Goal: Task Accomplishment & Management: Use online tool/utility

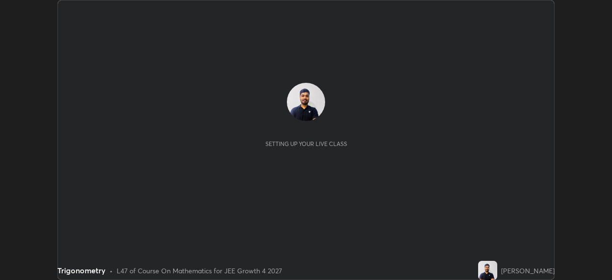
scroll to position [280, 611]
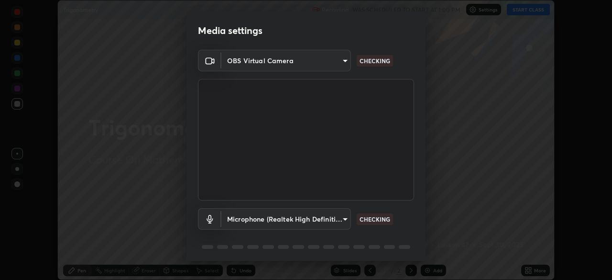
type input "f44939252cec670a7c81aafead478e6b9f15b20a1b8f1ae8dba2619045631b1c"
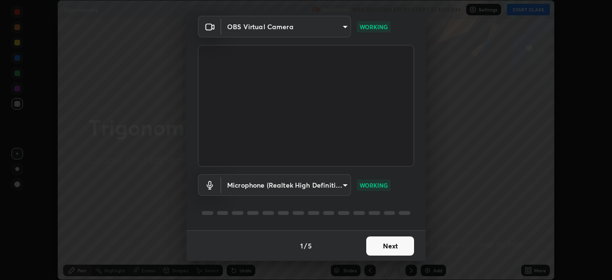
click at [316, 175] on body "Erase all Trigonometry Recording WAS SCHEDULED TO START AT 1:00 PM Settings STA…" at bounding box center [306, 140] width 612 height 280
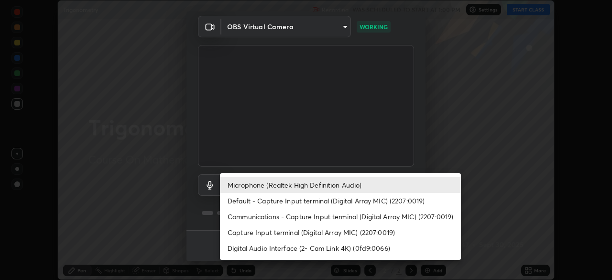
click at [309, 203] on li "Default - Capture Input terminal (Digital Array MIC) (2207:0019)" at bounding box center [340, 201] width 241 height 16
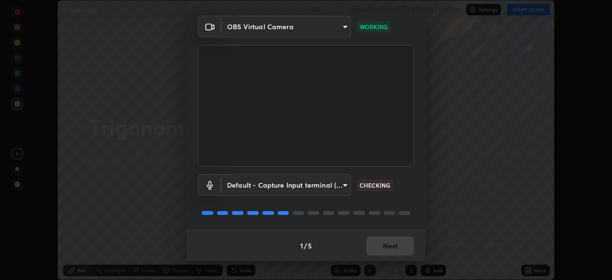
click at [323, 187] on body "Erase all Trigonometry Recording WAS SCHEDULED TO START AT 1:00 PM Settings STA…" at bounding box center [306, 140] width 612 height 280
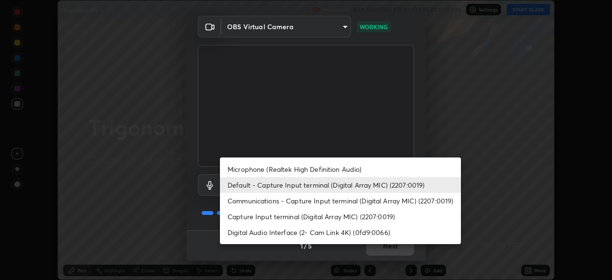
click at [331, 185] on li "Default - Capture Input terminal (Digital Array MIC) (2207:0019)" at bounding box center [340, 185] width 241 height 16
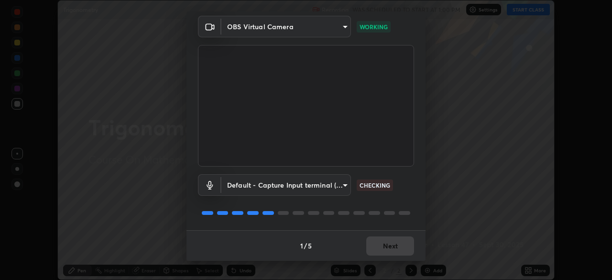
click at [325, 188] on body "Erase all Trigonometry Recording WAS SCHEDULED TO START AT 1:00 PM Settings STA…" at bounding box center [306, 140] width 612 height 280
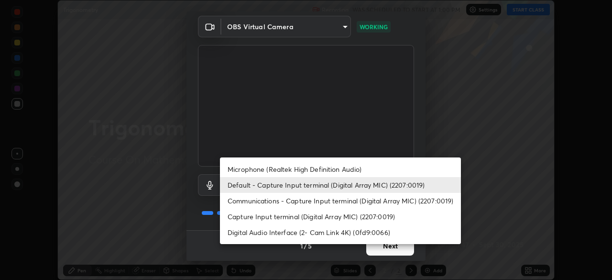
click at [260, 172] on li "Microphone (Realtek High Definition Audio)" at bounding box center [340, 169] width 241 height 16
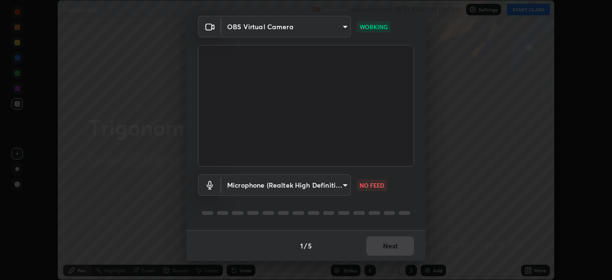
click at [316, 187] on body "Erase all Trigonometry Recording WAS SCHEDULED TO START AT 1:00 PM Settings STA…" at bounding box center [306, 140] width 612 height 280
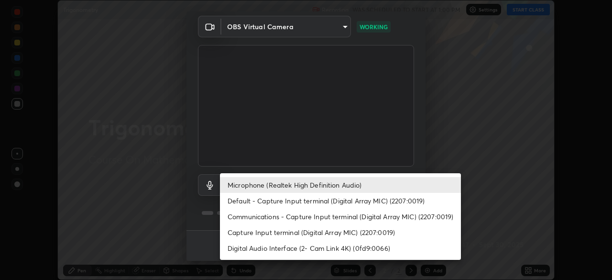
click at [296, 200] on li "Default - Capture Input terminal (Digital Array MIC) (2207:0019)" at bounding box center [340, 201] width 241 height 16
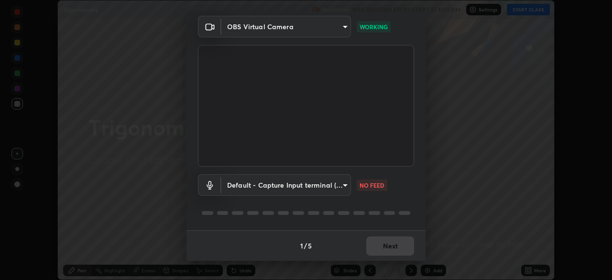
type input "default"
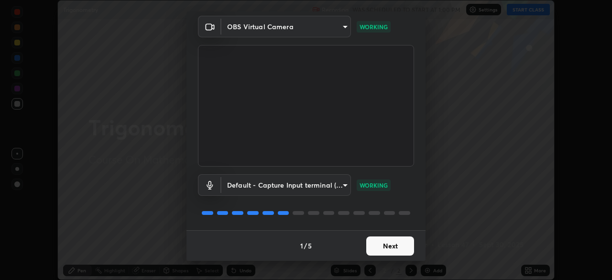
click at [387, 243] on button "Next" at bounding box center [390, 245] width 48 height 19
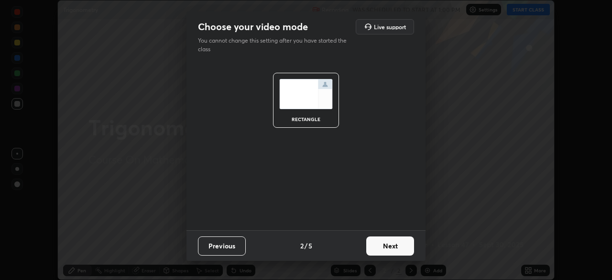
scroll to position [0, 0]
click at [385, 245] on button "Next" at bounding box center [390, 245] width 48 height 19
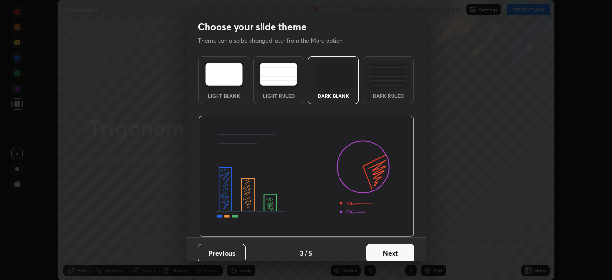
click at [387, 245] on button "Next" at bounding box center [390, 252] width 48 height 19
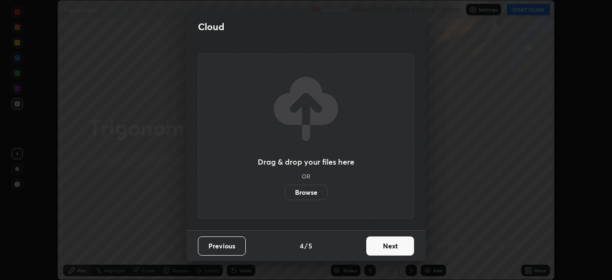
click at [388, 242] on button "Next" at bounding box center [390, 245] width 48 height 19
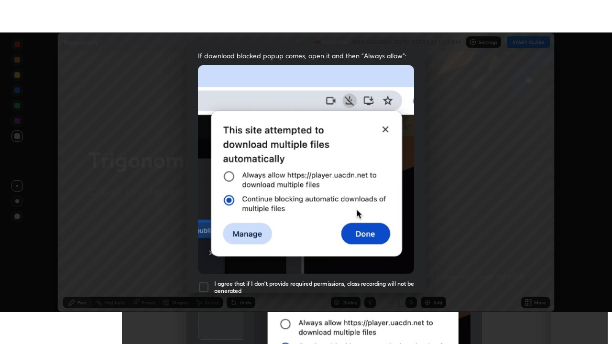
scroll to position [229, 0]
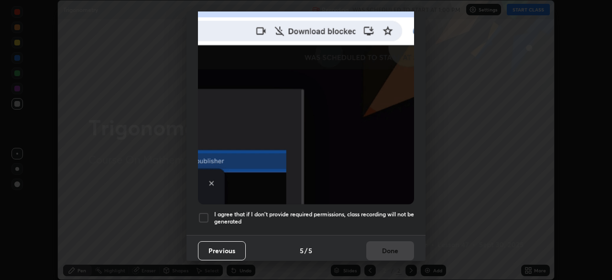
click at [255, 210] on h5 "I agree that if I don't provide required permissions, class recording will not …" at bounding box center [314, 217] width 200 height 15
click at [385, 248] on button "Done" at bounding box center [390, 250] width 48 height 19
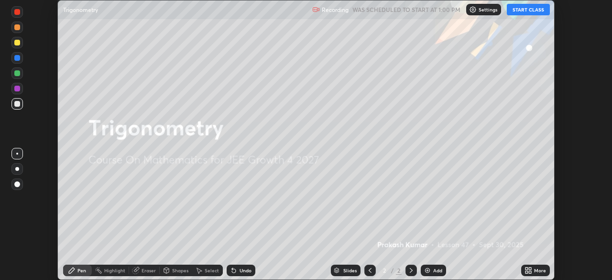
click at [524, 9] on button "START CLASS" at bounding box center [528, 9] width 43 height 11
click at [530, 268] on icon at bounding box center [530, 268] width 2 height 2
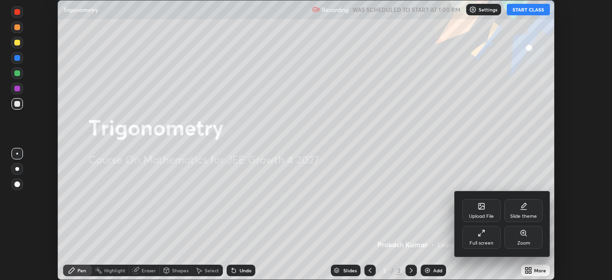
click at [471, 238] on div "Full screen" at bounding box center [481, 237] width 38 height 23
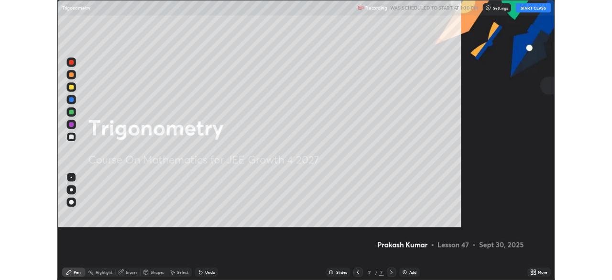
scroll to position [344, 612]
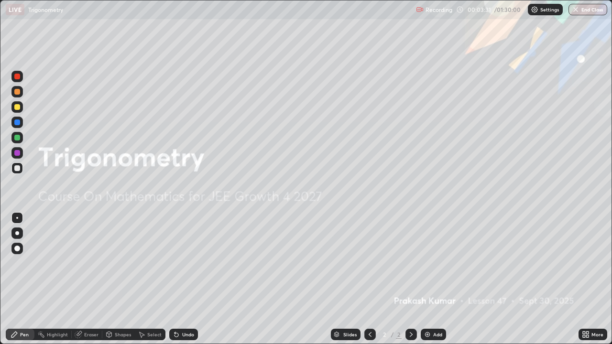
click at [435, 279] on div "Add" at bounding box center [433, 334] width 25 height 11
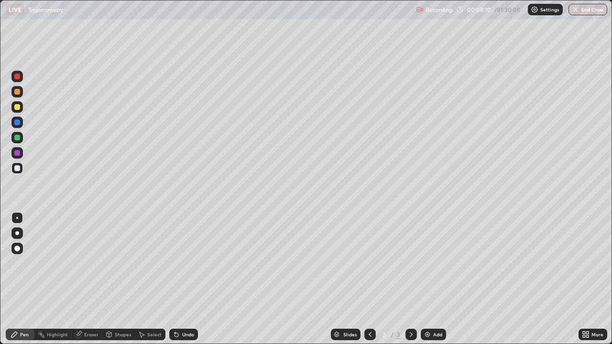
click at [87, 279] on div "Eraser" at bounding box center [91, 334] width 14 height 5
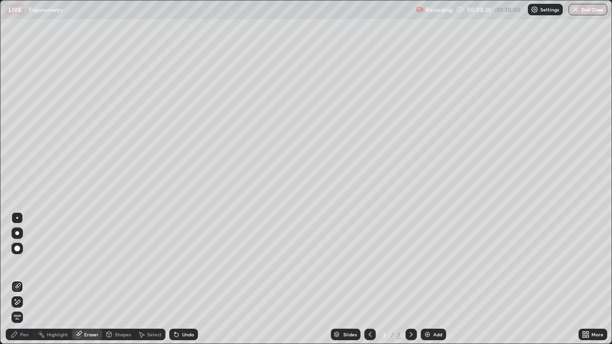
click at [28, 279] on div "Pen" at bounding box center [24, 334] width 9 height 5
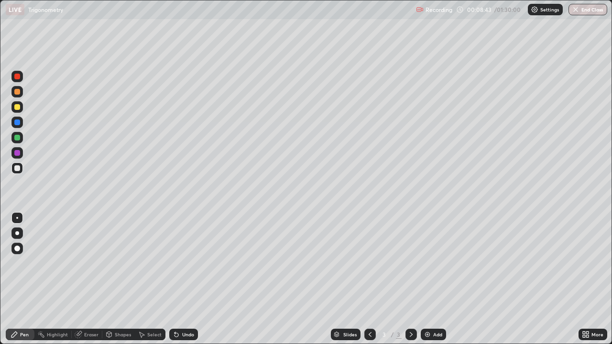
click at [190, 279] on div "Undo" at bounding box center [188, 334] width 12 height 5
click at [185, 279] on div "Undo" at bounding box center [188, 334] width 12 height 5
click at [184, 279] on div "Undo" at bounding box center [188, 334] width 12 height 5
click at [178, 279] on icon at bounding box center [177, 335] width 8 height 8
click at [22, 135] on div at bounding box center [16, 137] width 11 height 11
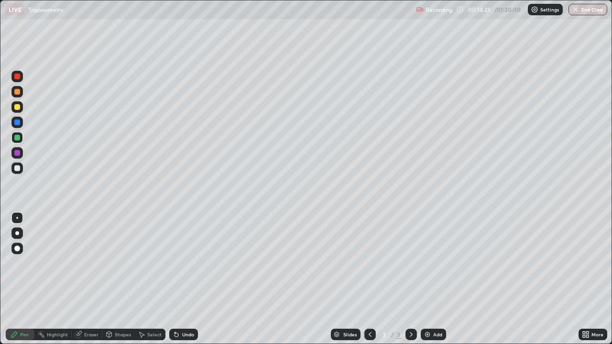
click at [437, 279] on div "Add" at bounding box center [433, 334] width 25 height 11
click at [18, 168] on div at bounding box center [17, 168] width 6 height 6
click at [89, 279] on div "Eraser" at bounding box center [91, 334] width 14 height 5
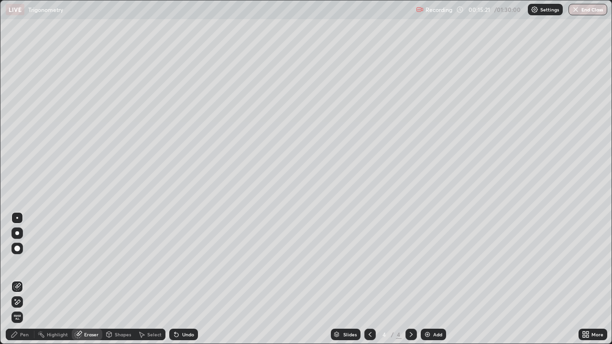
click at [32, 279] on div "Pen" at bounding box center [20, 334] width 29 height 11
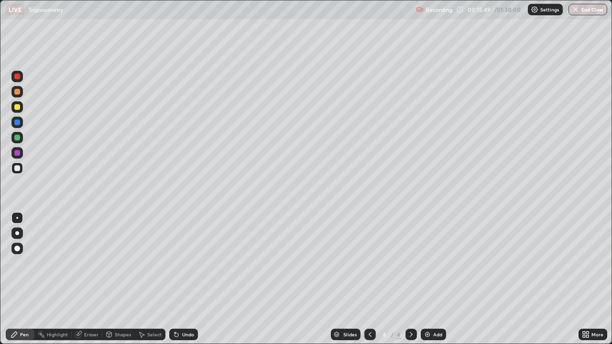
click at [87, 279] on div "Eraser" at bounding box center [87, 334] width 31 height 11
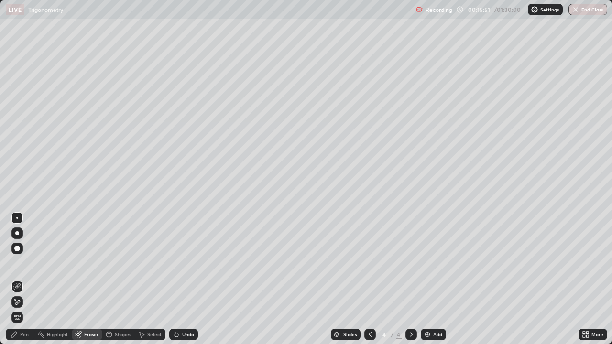
click at [16, 279] on icon at bounding box center [17, 302] width 8 height 8
click at [20, 279] on div "Pen" at bounding box center [20, 334] width 29 height 11
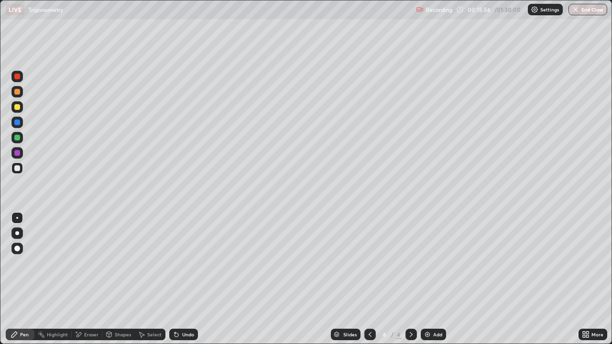
click at [17, 170] on div at bounding box center [17, 168] width 6 height 6
click at [20, 137] on div at bounding box center [17, 138] width 6 height 6
click at [186, 279] on div "Undo" at bounding box center [188, 334] width 12 height 5
click at [183, 279] on div "Undo" at bounding box center [183, 334] width 29 height 11
click at [184, 279] on div "Undo" at bounding box center [183, 334] width 29 height 11
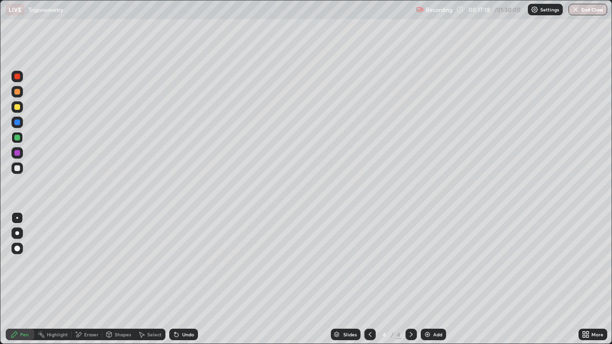
click at [16, 167] on div at bounding box center [17, 168] width 6 height 6
click at [190, 279] on div "Undo" at bounding box center [183, 334] width 29 height 11
click at [433, 279] on div "Add" at bounding box center [437, 334] width 9 height 5
click at [17, 108] on div at bounding box center [17, 107] width 6 height 6
click at [180, 279] on div "Undo" at bounding box center [183, 334] width 29 height 11
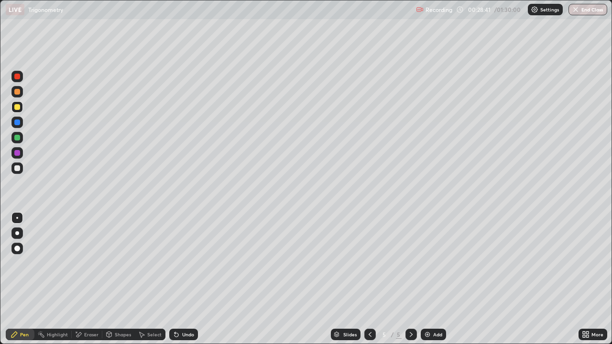
click at [115, 279] on div "Shapes" at bounding box center [118, 334] width 33 height 11
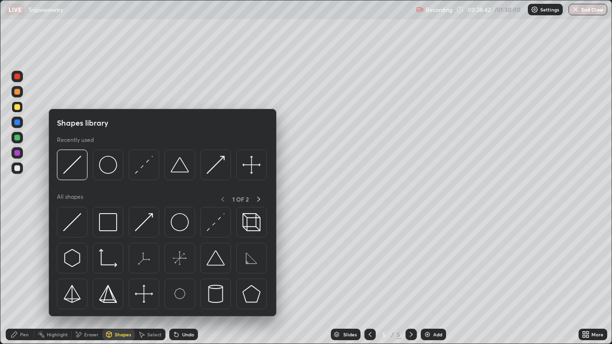
click at [92, 279] on div "Eraser" at bounding box center [91, 334] width 14 height 5
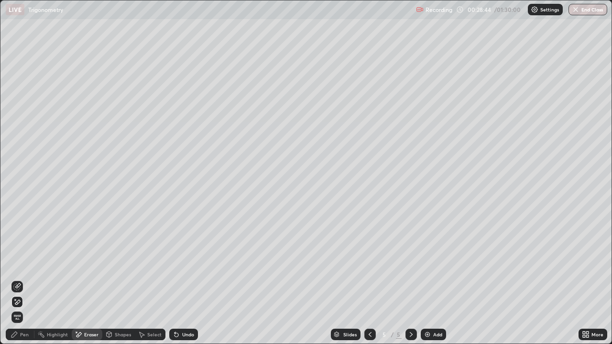
click at [25, 279] on div "Pen" at bounding box center [20, 334] width 29 height 11
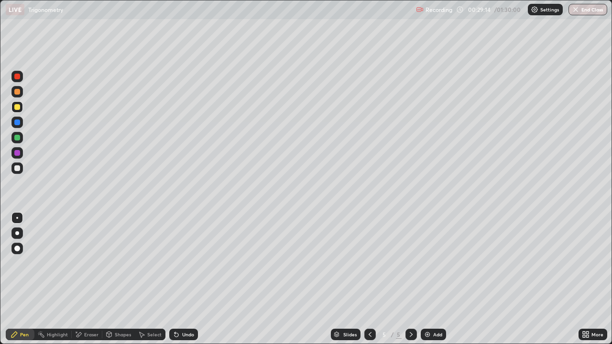
click at [17, 169] on div at bounding box center [17, 168] width 6 height 6
click at [18, 138] on div at bounding box center [17, 138] width 6 height 6
click at [22, 171] on div at bounding box center [16, 168] width 11 height 11
click at [16, 138] on div at bounding box center [17, 138] width 6 height 6
click at [91, 279] on div "Eraser" at bounding box center [91, 334] width 14 height 5
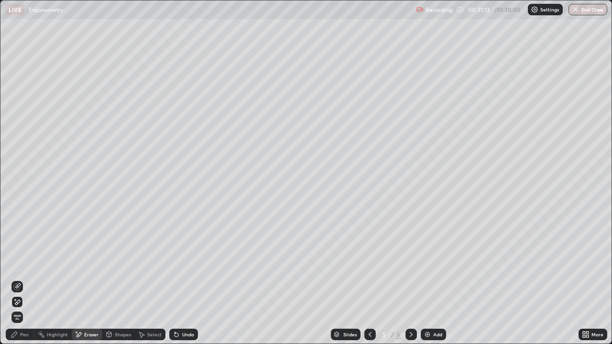
click at [22, 279] on div "Pen" at bounding box center [24, 334] width 9 height 5
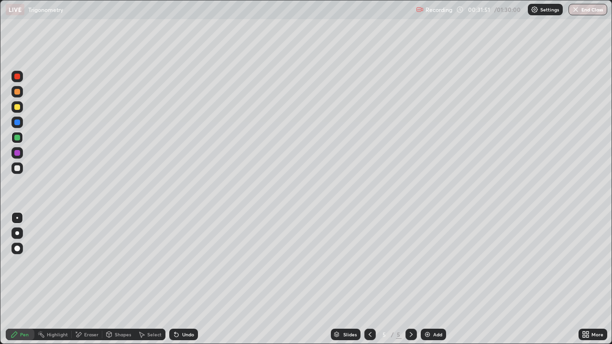
click at [16, 105] on div at bounding box center [17, 107] width 6 height 6
click at [94, 279] on div "Eraser" at bounding box center [91, 334] width 14 height 5
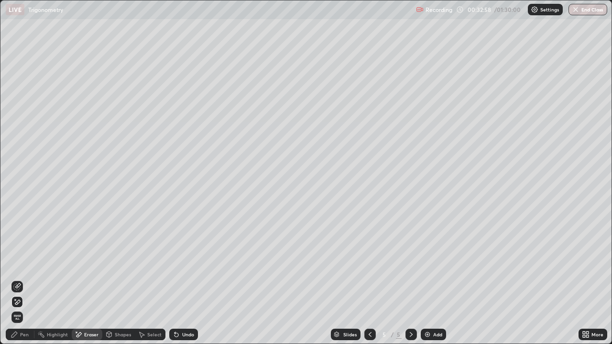
click at [28, 279] on div "Pen" at bounding box center [20, 334] width 29 height 11
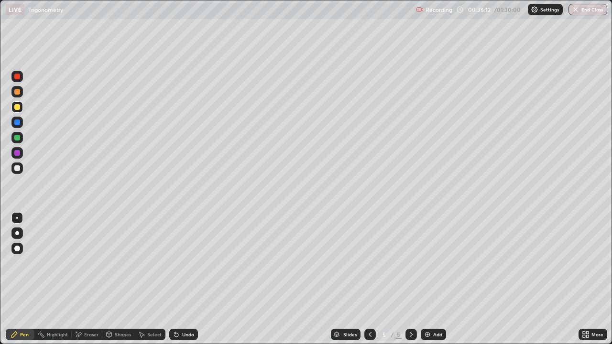
click at [433, 279] on div "Add" at bounding box center [437, 334] width 9 height 5
click at [22, 169] on div at bounding box center [16, 168] width 11 height 11
click at [19, 139] on div at bounding box center [17, 138] width 6 height 6
click at [87, 279] on div "Eraser" at bounding box center [91, 334] width 14 height 5
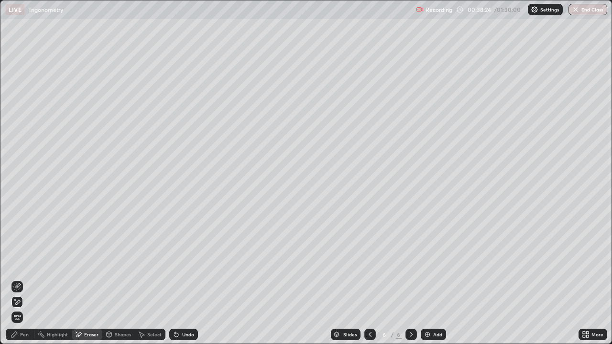
click at [26, 279] on div "Pen" at bounding box center [24, 334] width 9 height 5
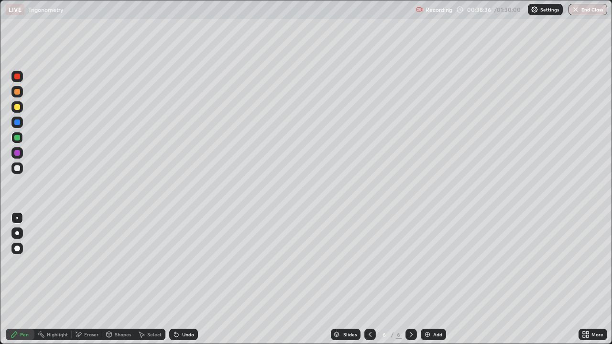
click at [180, 279] on div "Undo" at bounding box center [183, 334] width 29 height 11
click at [184, 279] on div "Undo" at bounding box center [188, 334] width 12 height 5
click at [179, 279] on div "Undo" at bounding box center [183, 334] width 29 height 11
click at [183, 279] on div "Undo" at bounding box center [188, 334] width 12 height 5
click at [184, 279] on div "Undo" at bounding box center [183, 334] width 29 height 11
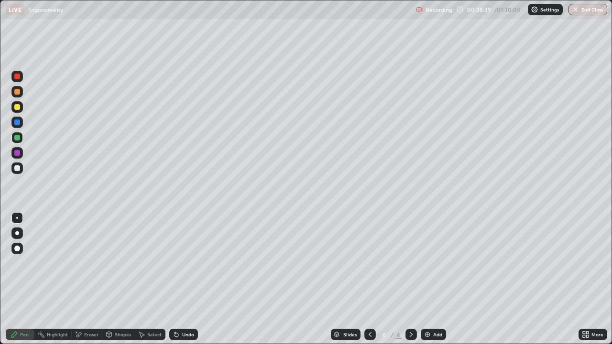
click at [84, 279] on div "Eraser" at bounding box center [91, 334] width 14 height 5
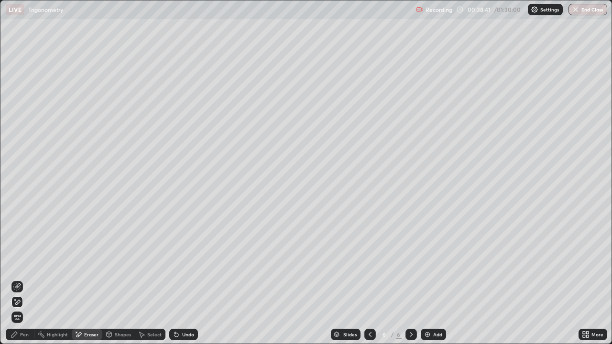
click at [25, 279] on div "Pen" at bounding box center [20, 334] width 29 height 11
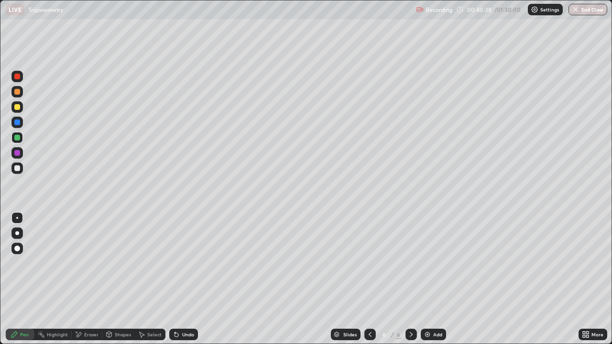
click at [22, 92] on div at bounding box center [16, 91] width 11 height 11
click at [438, 279] on div "Add" at bounding box center [437, 334] width 9 height 5
click at [21, 168] on div at bounding box center [16, 168] width 11 height 11
click at [19, 139] on div at bounding box center [17, 138] width 6 height 6
click at [88, 279] on div "Eraser" at bounding box center [87, 334] width 31 height 11
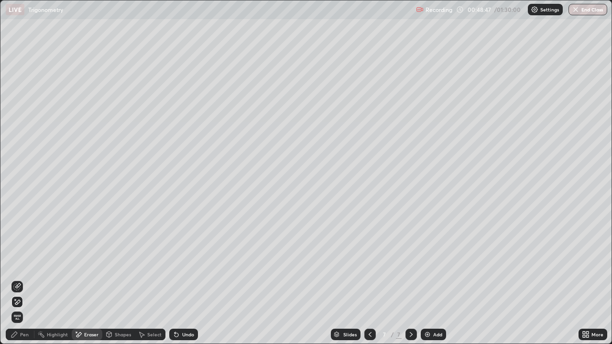
click at [20, 279] on icon at bounding box center [17, 285] width 5 height 5
click at [23, 279] on div "Pen" at bounding box center [24, 334] width 9 height 5
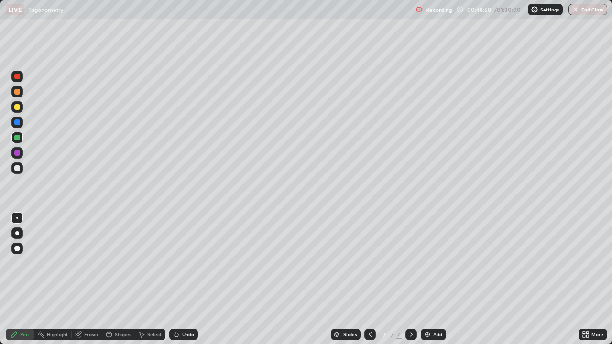
click at [100, 279] on div "Eraser" at bounding box center [87, 334] width 31 height 11
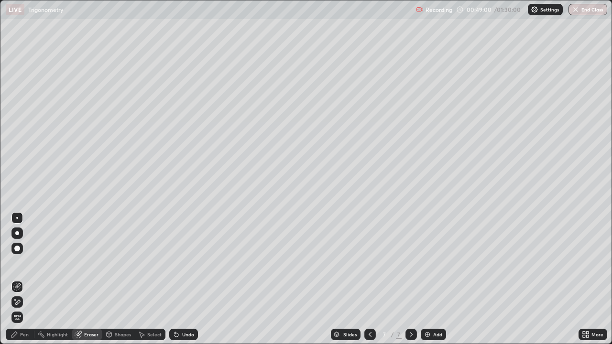
click at [24, 279] on div "Pen" at bounding box center [24, 334] width 9 height 5
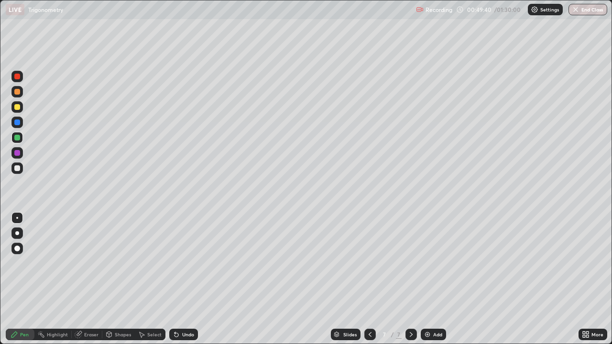
click at [16, 108] on div at bounding box center [17, 107] width 6 height 6
click at [437, 279] on div "Add" at bounding box center [433, 334] width 25 height 11
click at [369, 279] on icon at bounding box center [369, 334] width 3 height 5
click at [600, 279] on div "More" at bounding box center [597, 334] width 12 height 5
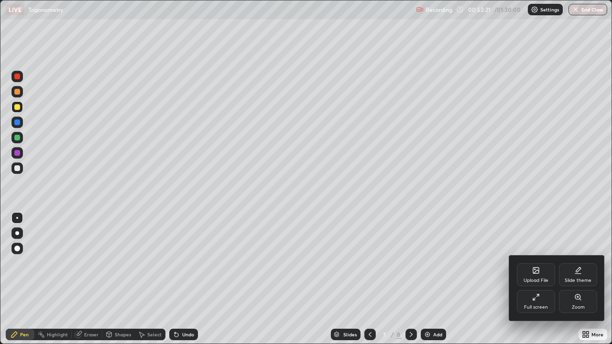
click at [544, 279] on div "Full screen" at bounding box center [536, 307] width 24 height 5
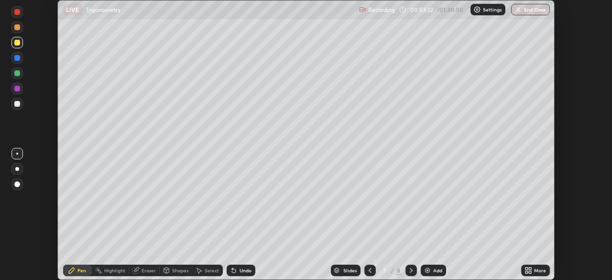
scroll to position [47515, 47182]
click at [524, 10] on button "End Class" at bounding box center [530, 9] width 39 height 11
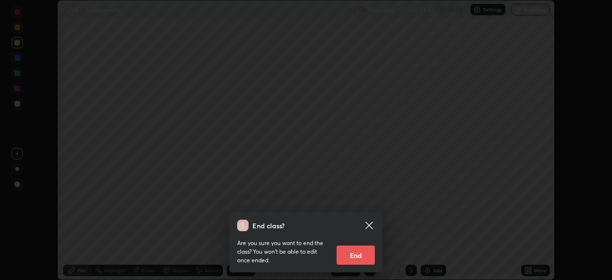
click at [367, 255] on button "End" at bounding box center [355, 254] width 38 height 19
